Goal: Task Accomplishment & Management: Use online tool/utility

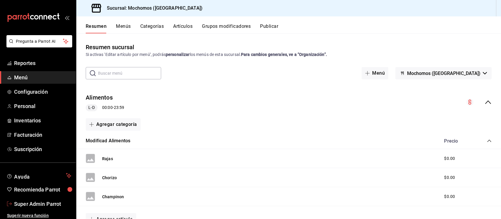
click at [23, 203] on span "Super Admin Parrot" at bounding box center [42, 204] width 57 height 8
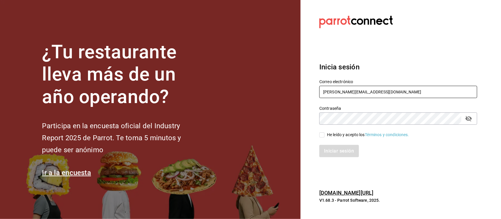
drag, startPoint x: 315, startPoint y: 98, endPoint x: 298, endPoint y: 99, distance: 16.4
click at [298, 99] on div "¿Tu restaurante lleva más de un año operando? Participa en la encuesta oficial …" at bounding box center [250, 109] width 501 height 219
paste input "napoli@vasconcelos.com N4P0Li"
click at [380, 89] on input "napoli@vasconcelos.com N4P0Li" at bounding box center [398, 92] width 158 height 12
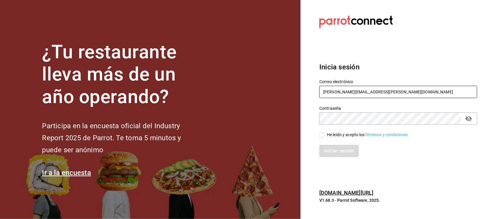
type input "napoli@vasconcelos.com"
click at [291, 125] on div "¿Tu restaurante lleva más de un año operando? Participa en la encuesta oficial …" at bounding box center [250, 109] width 501 height 219
click at [321, 136] on input "He leído y acepto los Términos y condiciones." at bounding box center [321, 135] width 5 height 5
checkbox input "true"
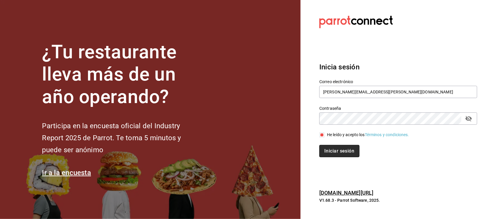
click at [330, 149] on button "Iniciar sesión" at bounding box center [339, 151] width 40 height 12
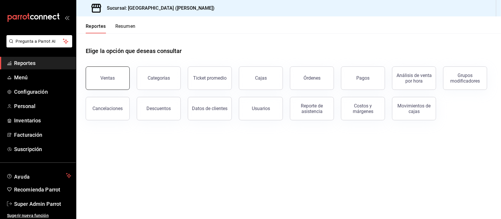
click at [123, 81] on button "Ventas" at bounding box center [108, 78] width 44 height 23
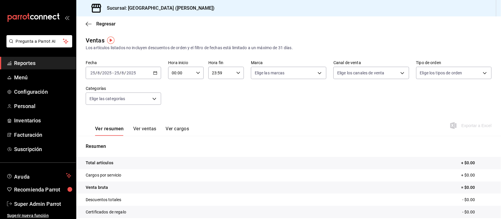
click at [155, 74] on \(Stroke\) "button" at bounding box center [155, 73] width 4 height 3
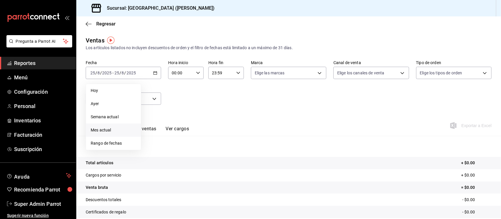
click at [108, 129] on span "Mes actual" at bounding box center [113, 130] width 45 height 6
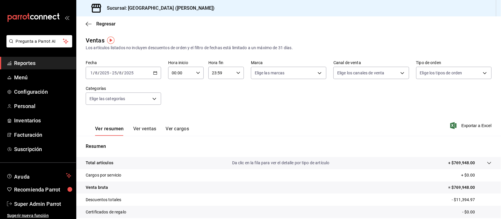
click at [153, 72] on icon "button" at bounding box center [155, 73] width 4 height 4
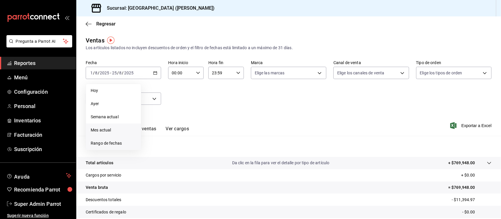
click at [115, 143] on span "Rango de fechas" at bounding box center [113, 143] width 45 height 6
click at [207, 98] on div "[DATE] lun mar mié jue vie sáb dom 28 29 30 31 1 2 3 4 5 6 7 8 9 10 11 12 13 14…" at bounding box center [184, 130] width 87 height 92
click at [206, 94] on icon "button" at bounding box center [205, 95] width 2 height 4
click at [164, 113] on abbr "1" at bounding box center [164, 112] width 2 height 4
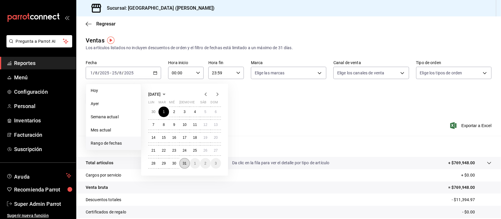
click at [183, 163] on abbr "31" at bounding box center [184, 164] width 4 height 4
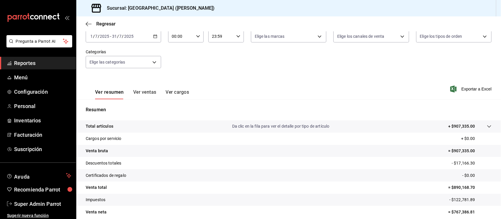
scroll to position [61, 0]
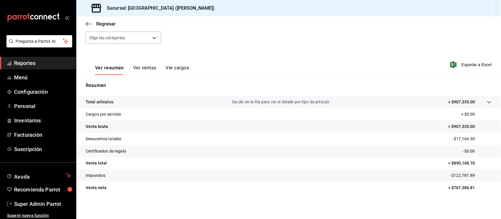
click at [30, 63] on span "Reportes" at bounding box center [42, 63] width 57 height 8
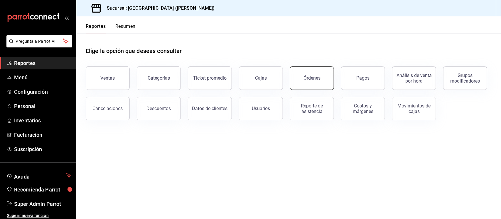
click at [326, 79] on button "Órdenes" at bounding box center [312, 78] width 44 height 23
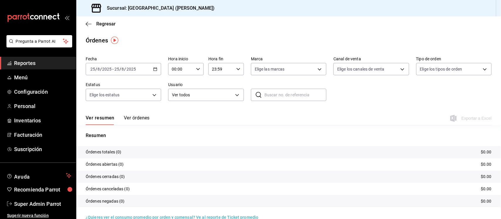
click at [154, 67] on icon "button" at bounding box center [155, 69] width 4 height 4
click at [114, 152] on span "Rango de fechas" at bounding box center [113, 153] width 45 height 6
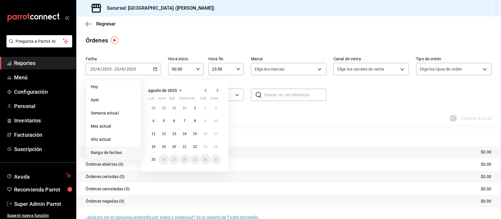
click at [206, 89] on icon "button" at bounding box center [205, 91] width 2 height 4
click at [165, 108] on button "1" at bounding box center [163, 108] width 10 height 11
click at [184, 158] on abbr "31" at bounding box center [184, 160] width 4 height 4
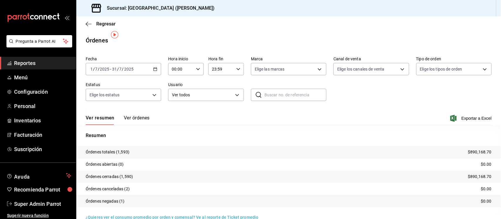
scroll to position [11, 0]
